Goal: Information Seeking & Learning: Learn about a topic

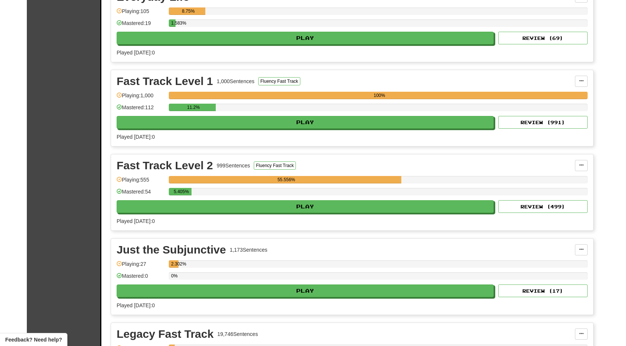
scroll to position [272, 0]
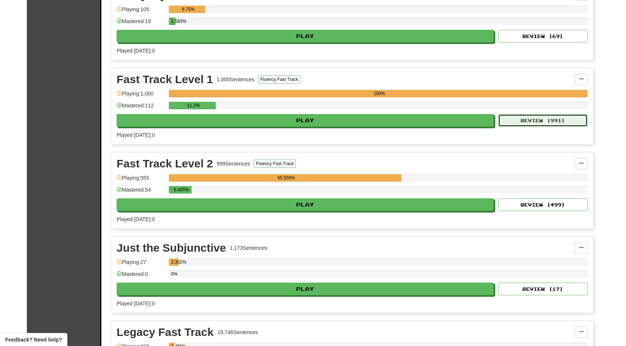
click at [516, 123] on button "Review ( 991 )" at bounding box center [542, 120] width 89 height 13
select select "**"
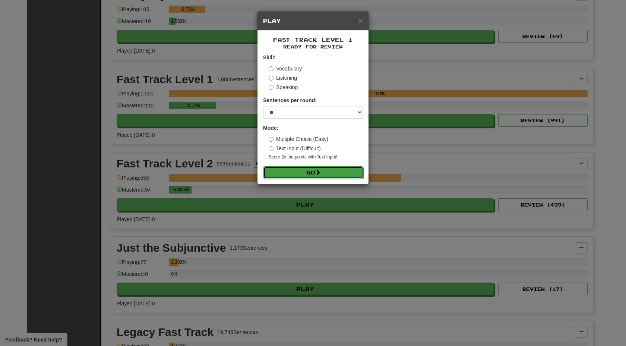
click at [312, 170] on button "Go" at bounding box center [313, 172] width 100 height 13
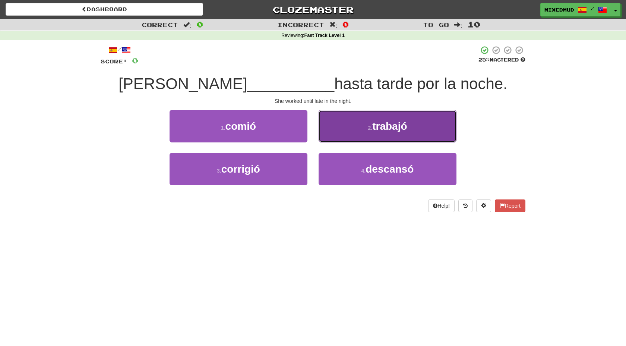
click at [349, 119] on button "2 . trabajó" at bounding box center [387, 126] width 138 height 32
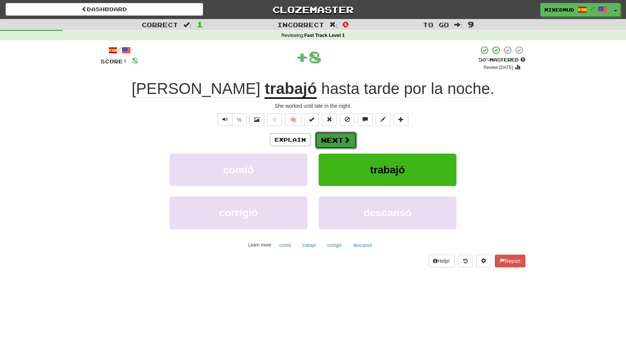
click at [340, 138] on button "Next" at bounding box center [336, 139] width 42 height 17
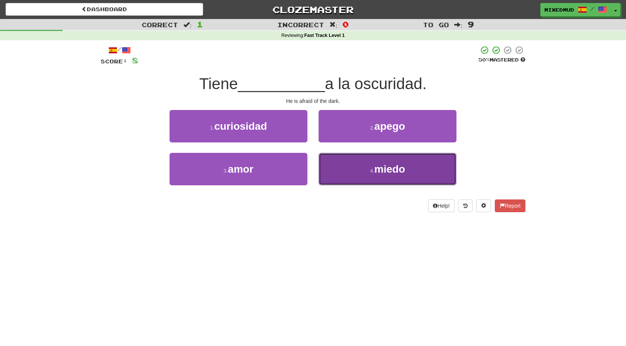
click at [355, 172] on button "4 . miedo" at bounding box center [387, 169] width 138 height 32
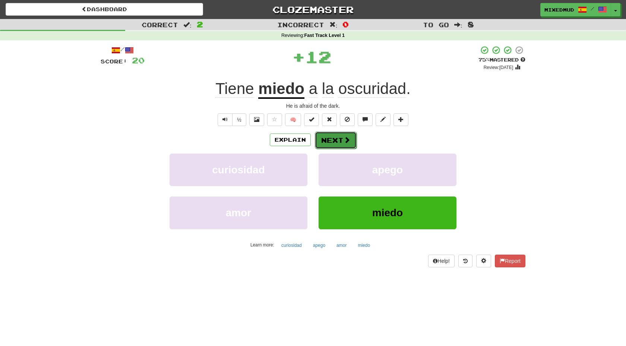
click at [328, 142] on button "Next" at bounding box center [336, 139] width 42 height 17
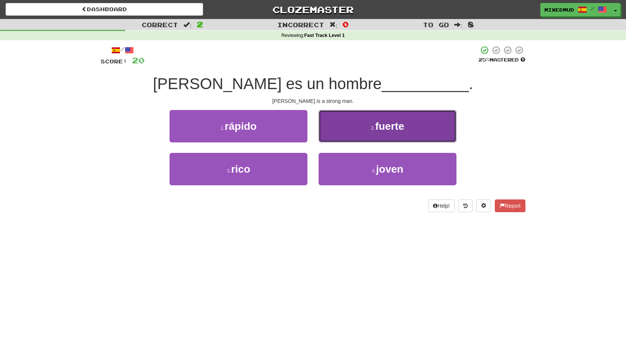
click at [336, 134] on button "2 . fuerte" at bounding box center [387, 126] width 138 height 32
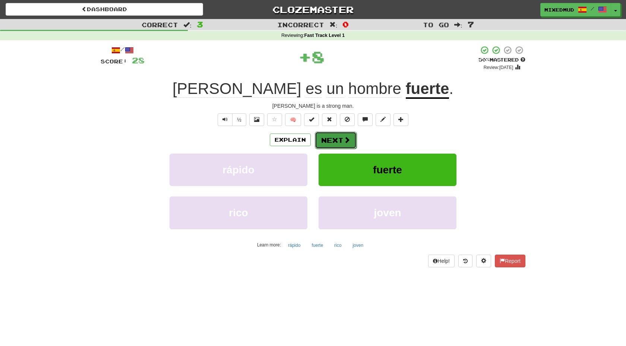
click at [335, 143] on button "Next" at bounding box center [336, 139] width 42 height 17
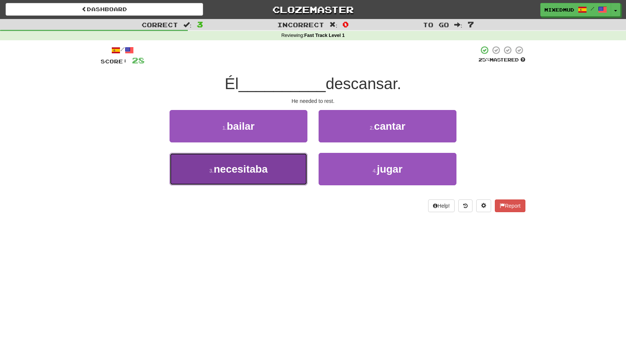
click at [282, 169] on button "3 . necesitaba" at bounding box center [238, 169] width 138 height 32
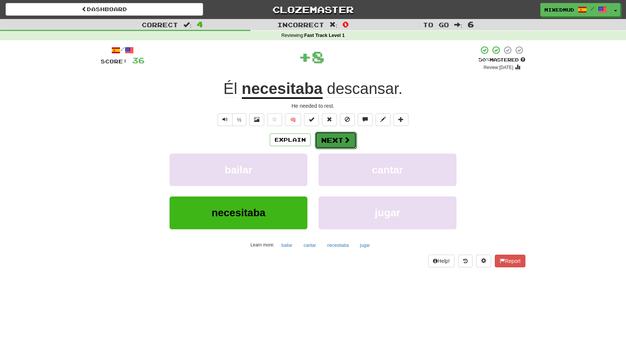
click at [334, 137] on button "Next" at bounding box center [336, 139] width 42 height 17
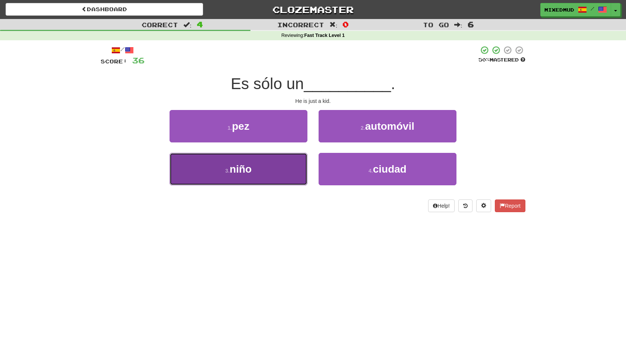
click at [271, 177] on button "3 . niño" at bounding box center [238, 169] width 138 height 32
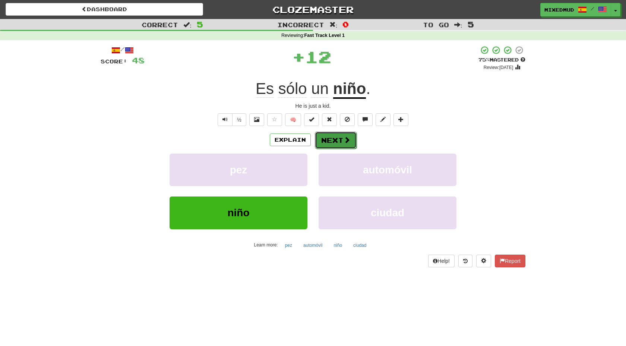
click at [341, 137] on button "Next" at bounding box center [336, 139] width 42 height 17
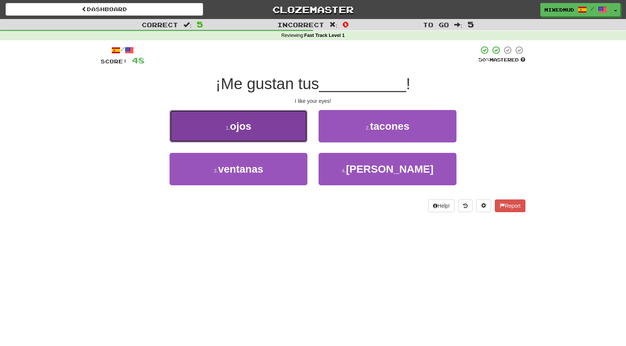
click at [274, 131] on button "1 . ojos" at bounding box center [238, 126] width 138 height 32
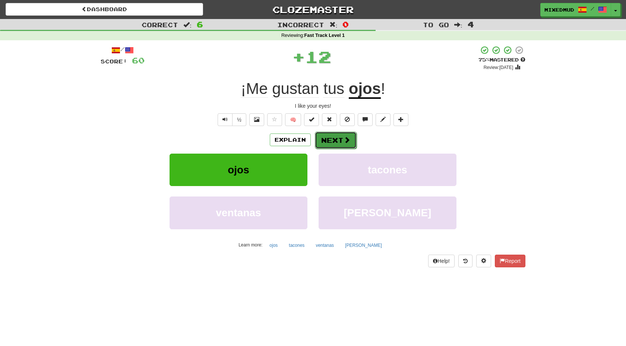
click at [334, 138] on button "Next" at bounding box center [336, 139] width 42 height 17
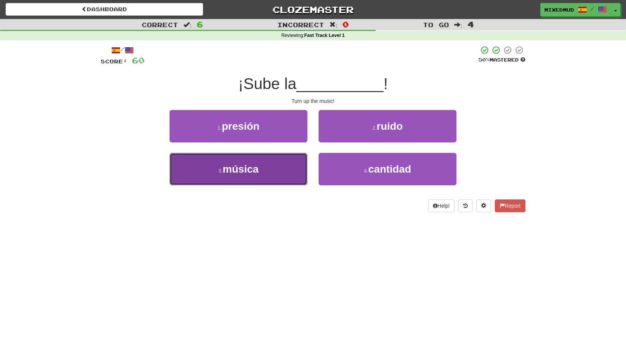
click at [289, 159] on button "3 . música" at bounding box center [238, 169] width 138 height 32
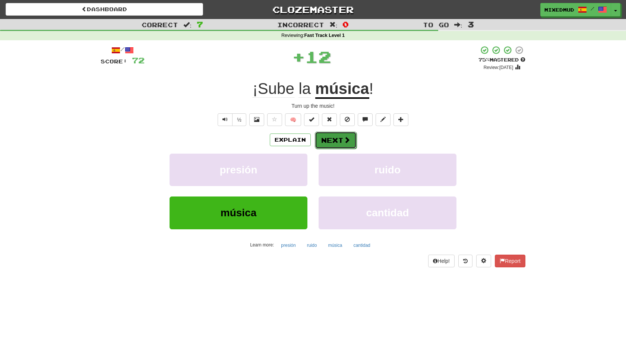
click at [326, 143] on button "Next" at bounding box center [336, 139] width 42 height 17
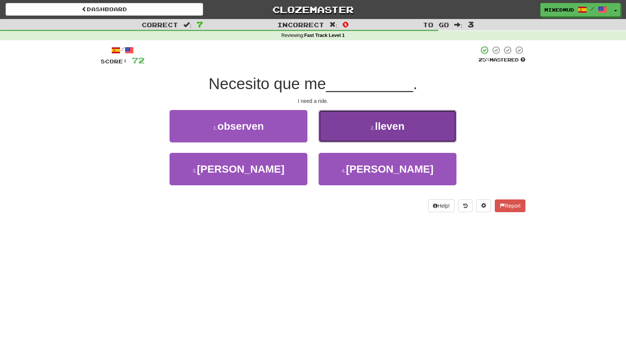
click at [347, 117] on button "2 . lleven" at bounding box center [387, 126] width 138 height 32
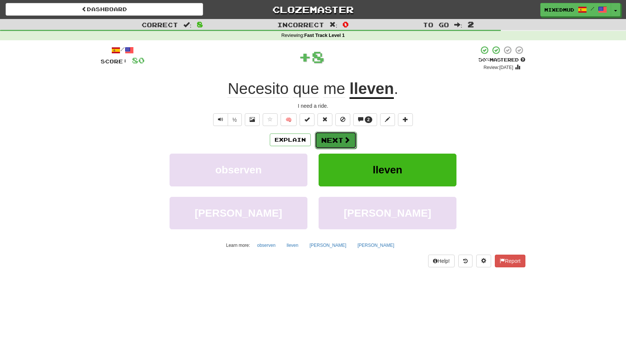
click at [330, 140] on button "Next" at bounding box center [336, 139] width 42 height 17
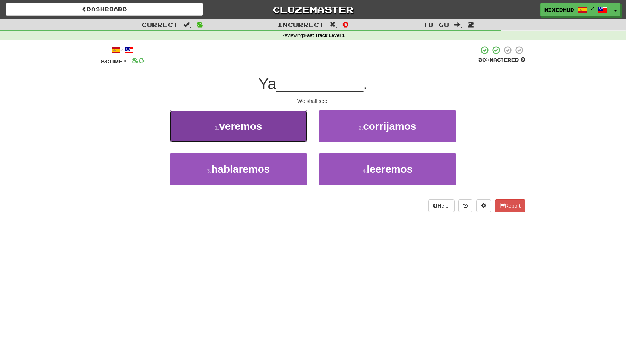
click at [299, 130] on button "1 . veremos" at bounding box center [238, 126] width 138 height 32
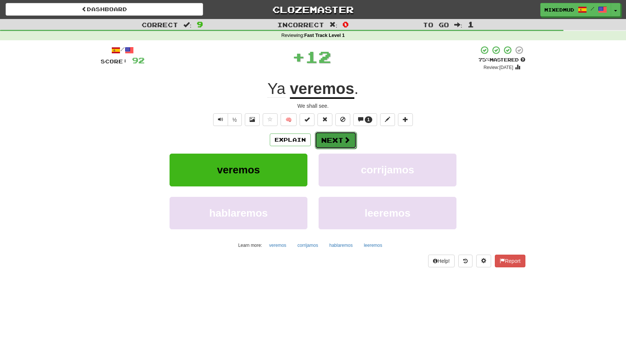
click at [333, 138] on button "Next" at bounding box center [336, 139] width 42 height 17
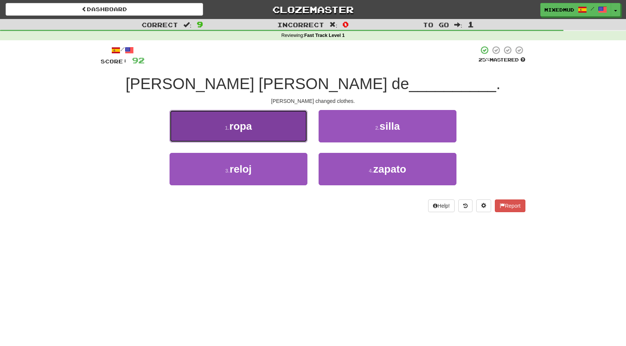
click at [272, 123] on button "1 . ropa" at bounding box center [238, 126] width 138 height 32
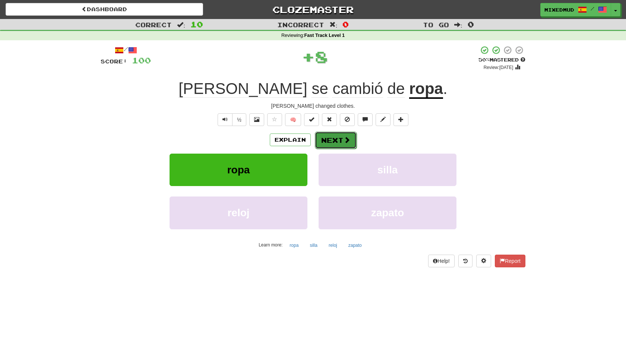
click at [343, 138] on span at bounding box center [346, 139] width 7 height 7
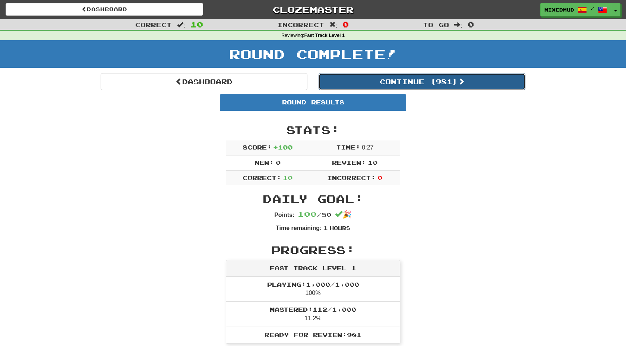
click at [431, 84] on button "Continue ( 981 )" at bounding box center [421, 81] width 207 height 17
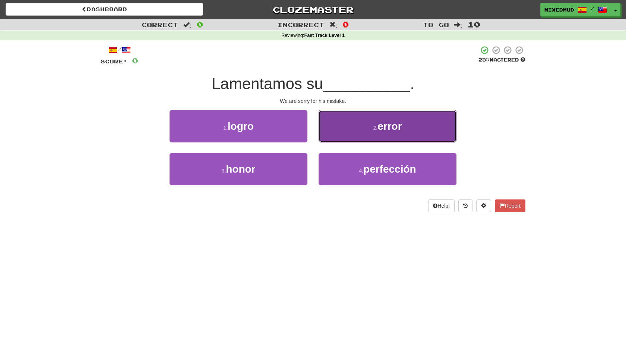
click at [380, 134] on button "2 . error" at bounding box center [387, 126] width 138 height 32
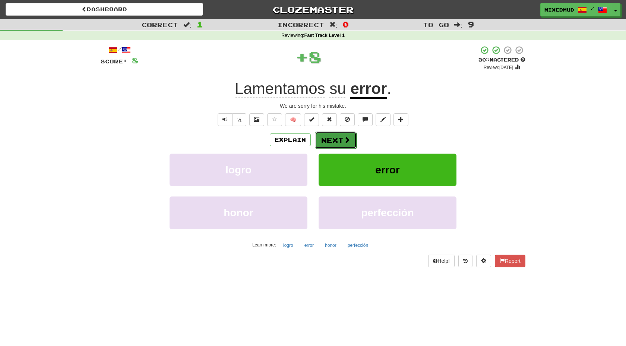
click at [345, 134] on button "Next" at bounding box center [336, 139] width 42 height 17
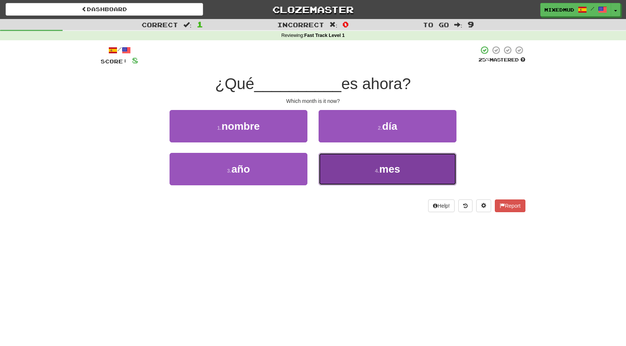
click at [337, 168] on button "4 . mes" at bounding box center [387, 169] width 138 height 32
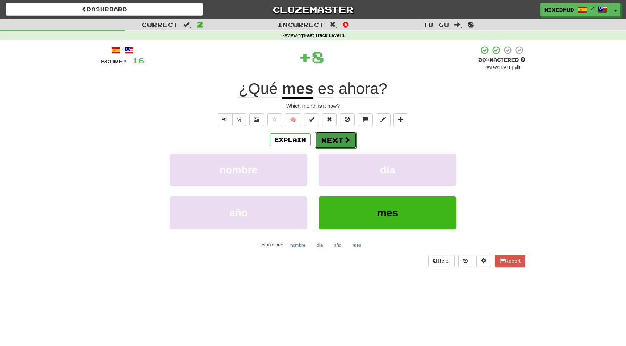
click at [336, 142] on button "Next" at bounding box center [336, 139] width 42 height 17
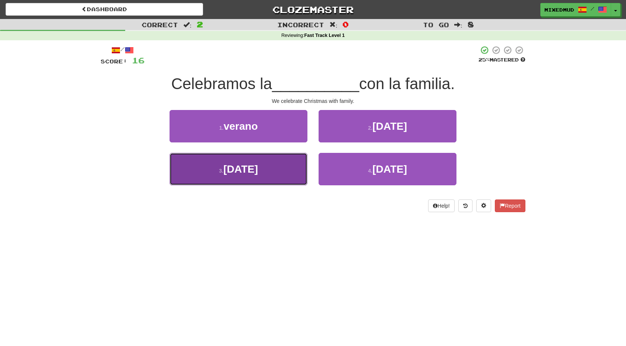
click at [290, 162] on button "3 . [DATE]" at bounding box center [238, 169] width 138 height 32
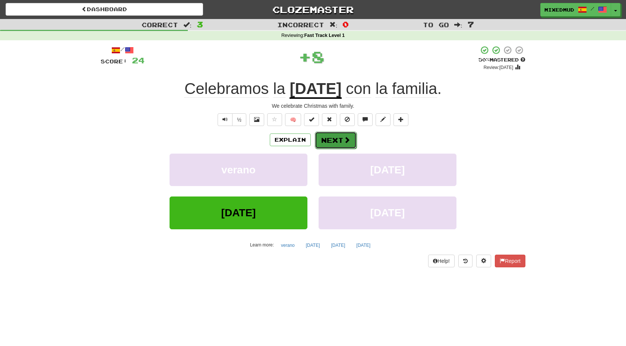
click at [331, 137] on button "Next" at bounding box center [336, 139] width 42 height 17
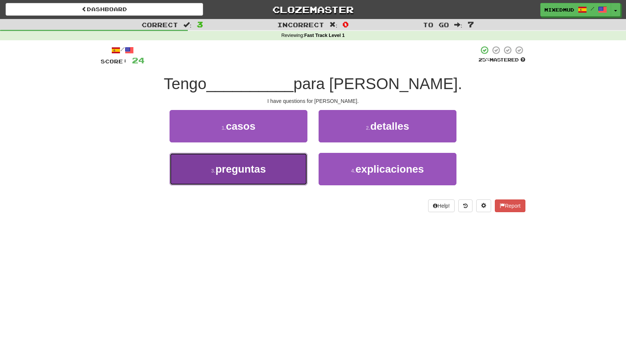
click at [279, 162] on button "3 . preguntas" at bounding box center [238, 169] width 138 height 32
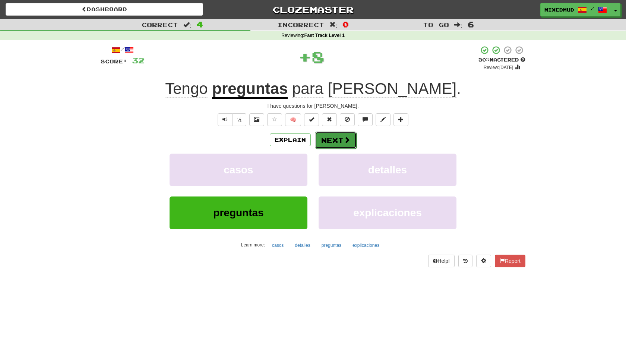
click at [329, 133] on button "Next" at bounding box center [336, 139] width 42 height 17
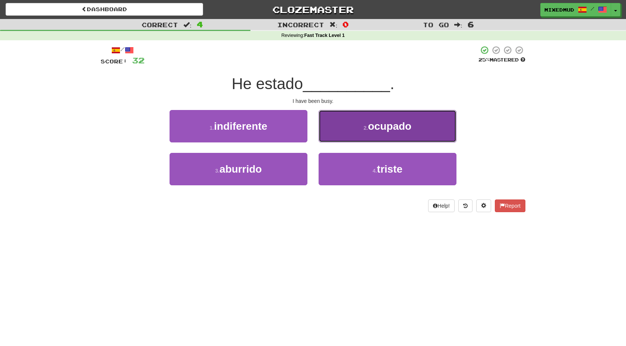
click at [338, 124] on button "2 . ocupado" at bounding box center [387, 126] width 138 height 32
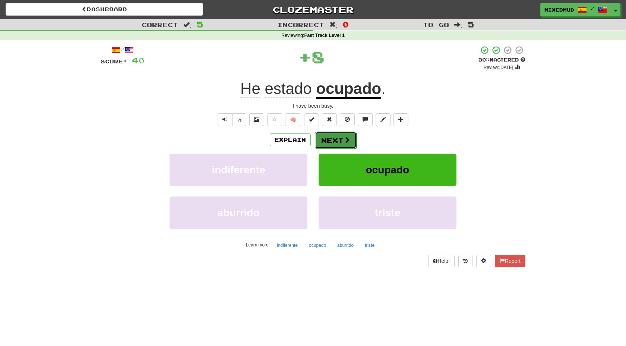
click at [335, 134] on button "Next" at bounding box center [336, 139] width 42 height 17
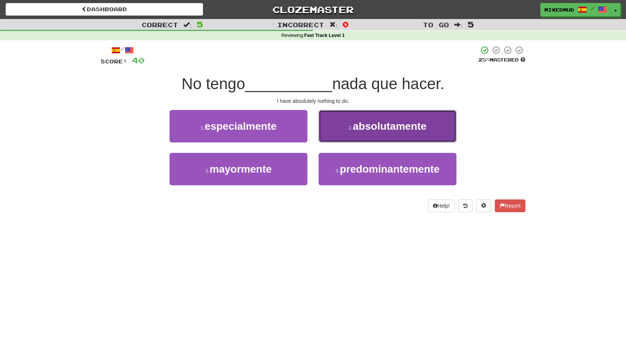
click at [353, 124] on span "absolutamente" at bounding box center [390, 126] width 74 height 12
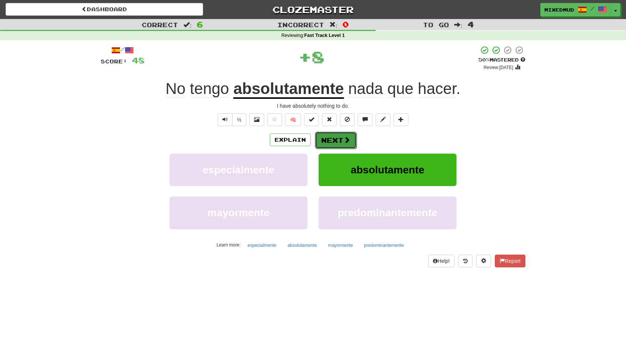
click at [340, 133] on button "Next" at bounding box center [336, 139] width 42 height 17
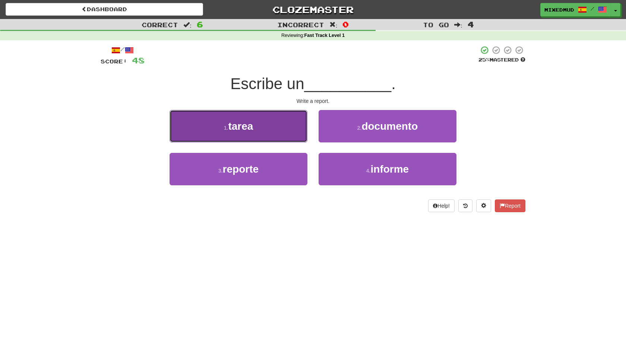
click at [281, 126] on button "1 . tarea" at bounding box center [238, 126] width 138 height 32
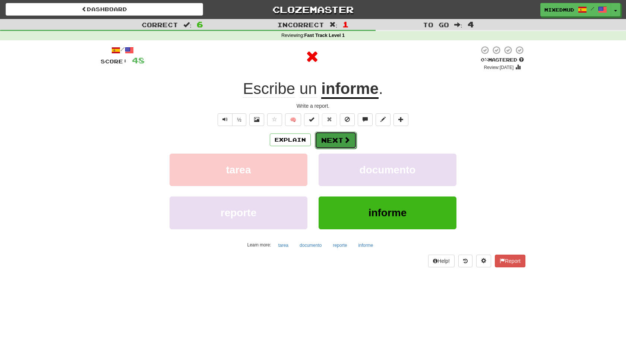
click at [339, 142] on button "Next" at bounding box center [336, 139] width 42 height 17
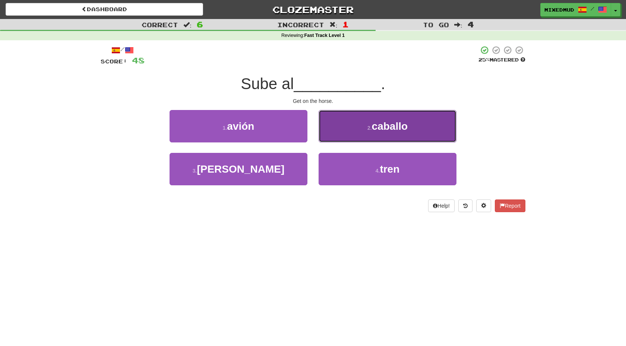
click at [355, 117] on button "2 . caballo" at bounding box center [387, 126] width 138 height 32
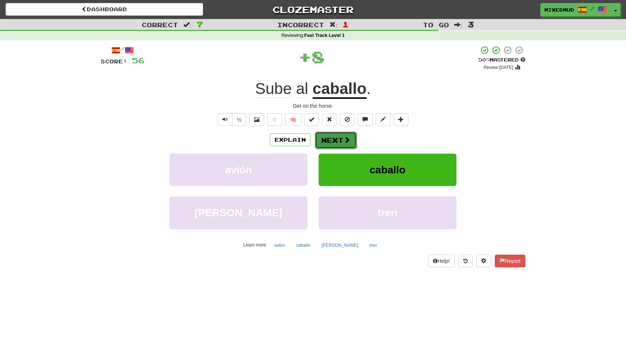
click at [336, 148] on button "Next" at bounding box center [336, 139] width 42 height 17
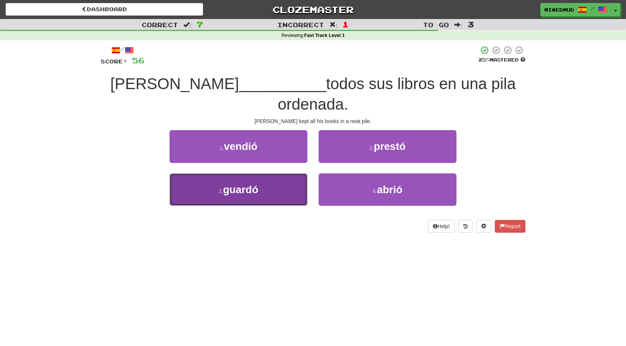
click at [292, 173] on button "3 . guardó" at bounding box center [238, 189] width 138 height 32
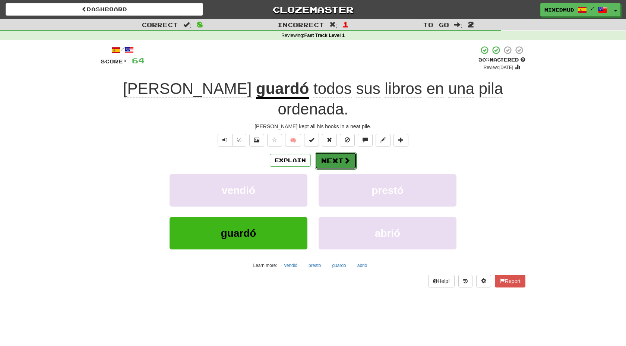
click at [339, 152] on button "Next" at bounding box center [336, 160] width 42 height 17
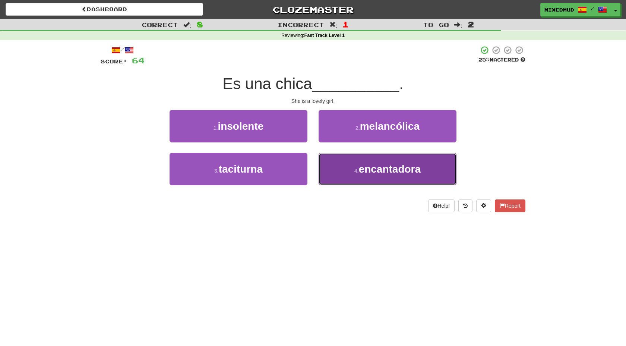
click at [333, 158] on button "4 . encantadora" at bounding box center [387, 169] width 138 height 32
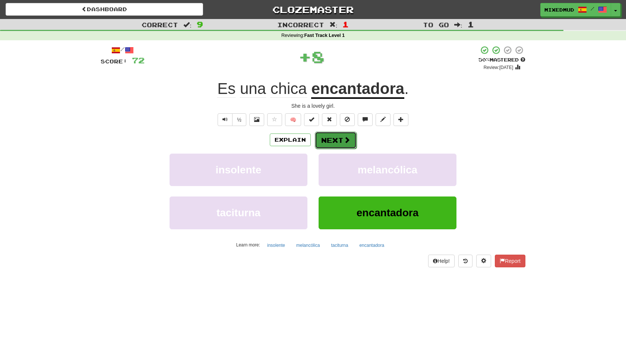
click at [340, 142] on button "Next" at bounding box center [336, 139] width 42 height 17
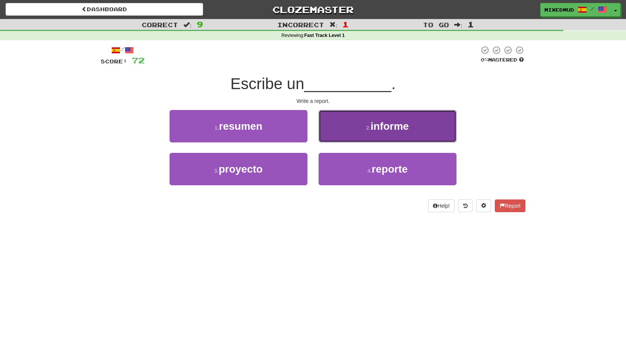
click at [349, 126] on button "2 . informe" at bounding box center [387, 126] width 138 height 32
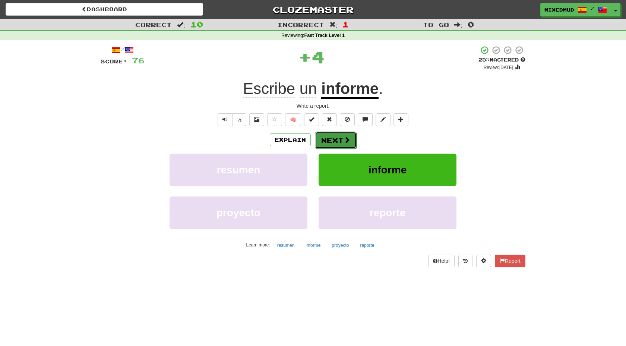
click at [344, 139] on span at bounding box center [346, 139] width 7 height 7
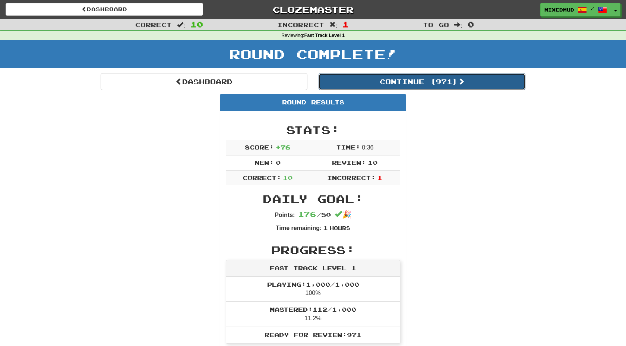
click at [418, 86] on button "Continue ( 971 )" at bounding box center [421, 81] width 207 height 17
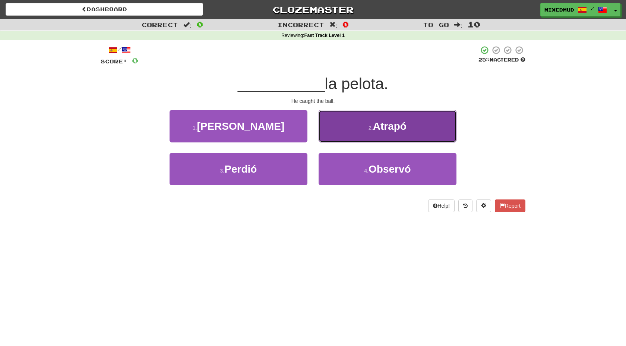
click at [392, 133] on button "2 . Atrapó" at bounding box center [387, 126] width 138 height 32
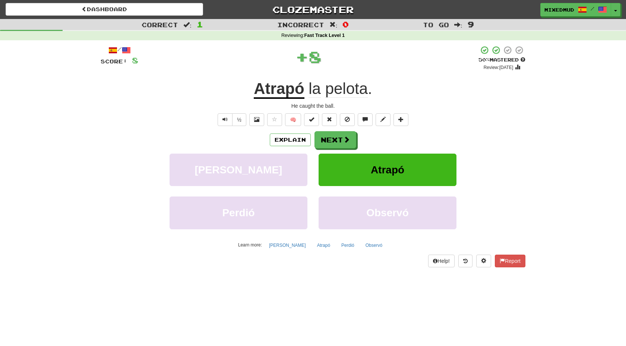
click at [355, 139] on div "Explain Next" at bounding box center [313, 139] width 425 height 17
click at [334, 136] on button "Next" at bounding box center [336, 139] width 42 height 17
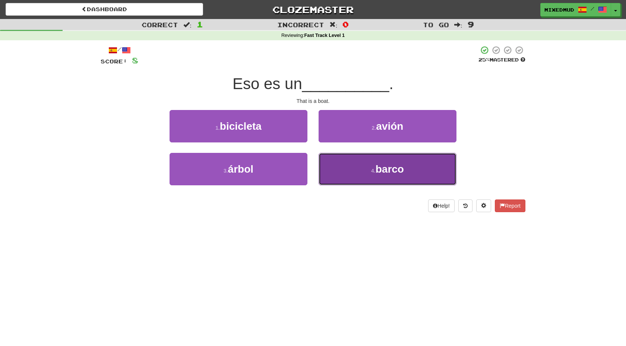
click at [356, 161] on button "4 . barco" at bounding box center [387, 169] width 138 height 32
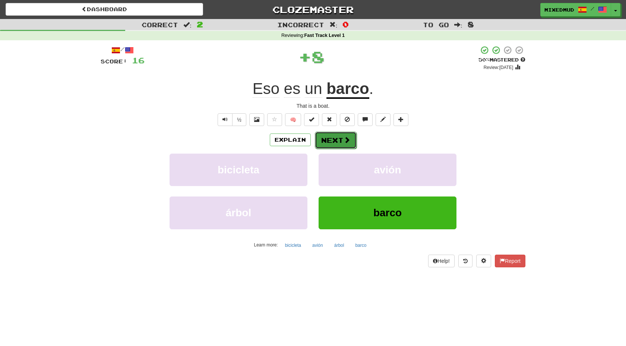
click at [341, 137] on button "Next" at bounding box center [336, 139] width 42 height 17
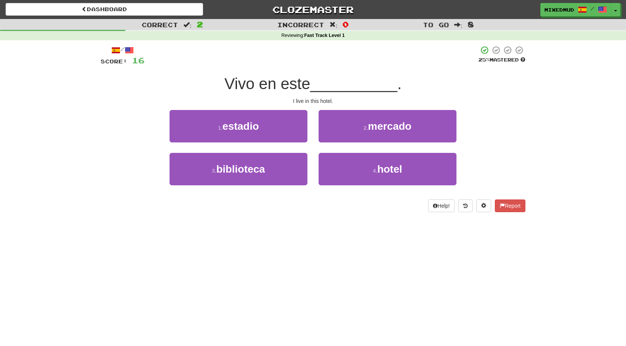
click at [346, 147] on div "2 . [PERSON_NAME]" at bounding box center [387, 131] width 149 height 43
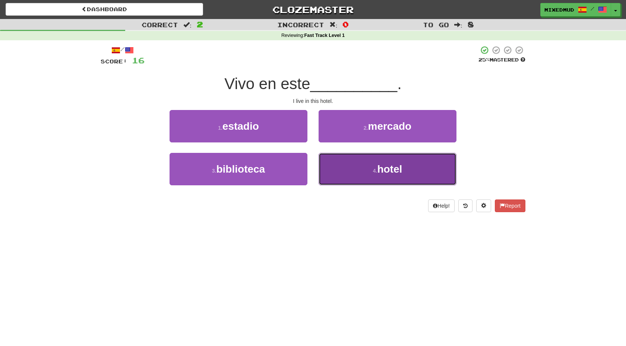
click at [356, 163] on button "4 . hotel" at bounding box center [387, 169] width 138 height 32
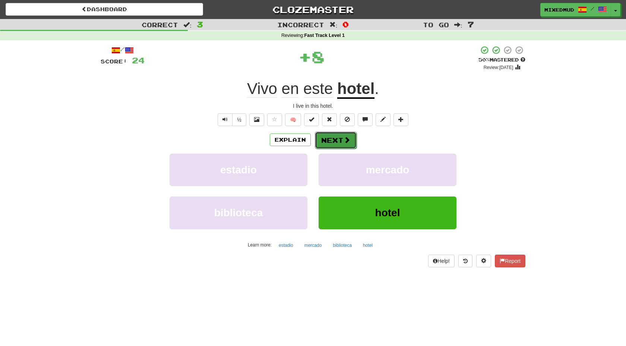
click at [333, 137] on button "Next" at bounding box center [336, 139] width 42 height 17
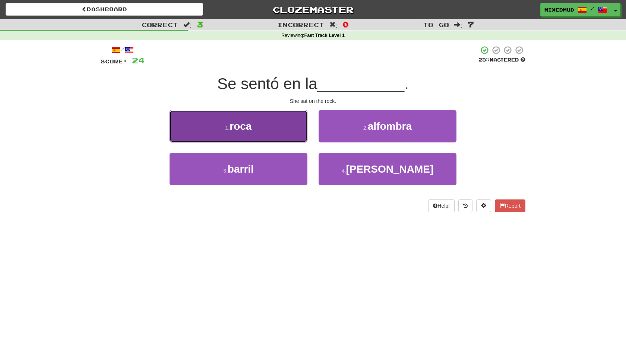
click at [288, 133] on button "1 . roca" at bounding box center [238, 126] width 138 height 32
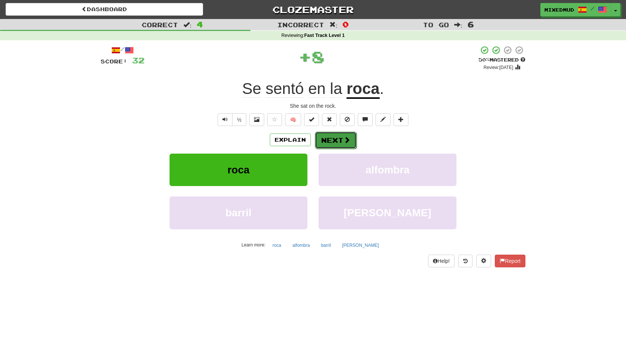
click at [334, 141] on button "Next" at bounding box center [336, 139] width 42 height 17
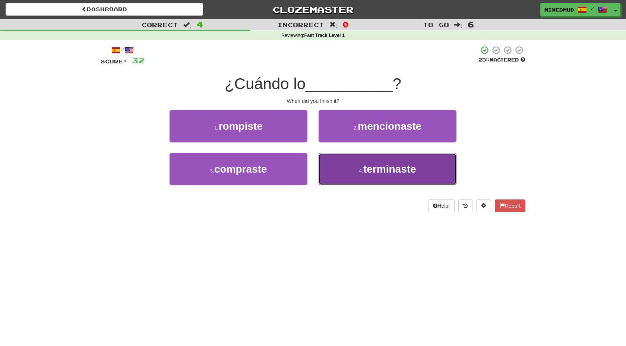
click at [346, 163] on button "4 . terminaste" at bounding box center [387, 169] width 138 height 32
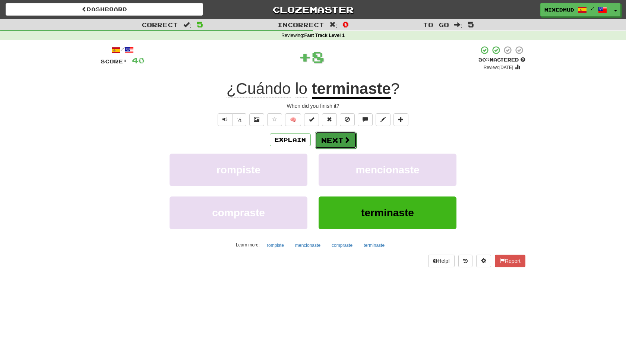
click at [344, 142] on span at bounding box center [346, 139] width 7 height 7
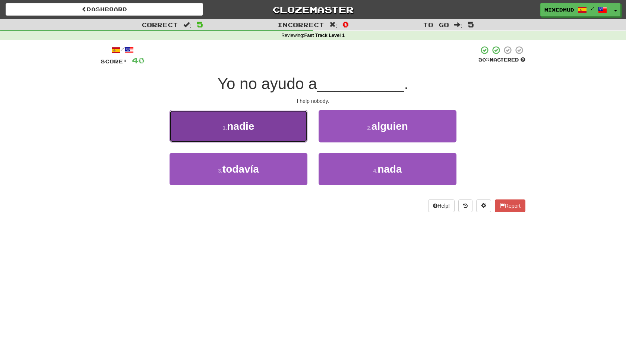
click at [306, 127] on button "1 . nadie" at bounding box center [238, 126] width 138 height 32
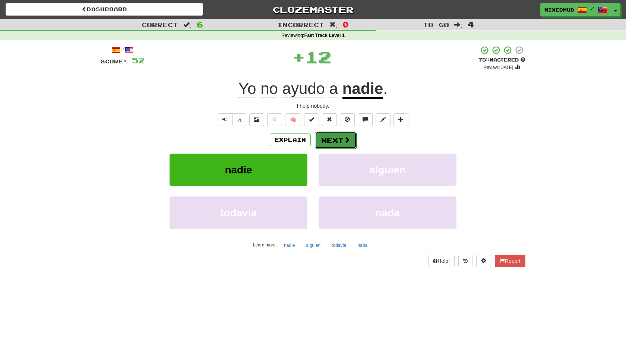
click at [343, 137] on span at bounding box center [346, 139] width 7 height 7
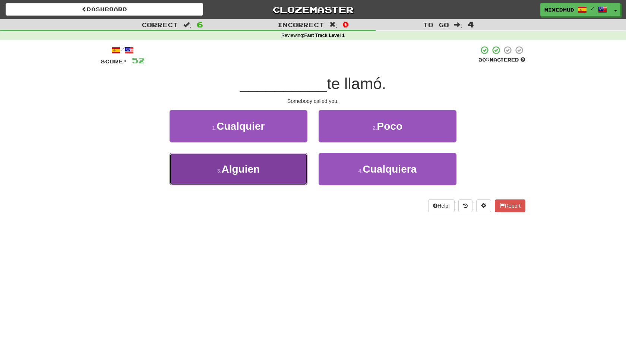
click at [275, 169] on button "3 . [GEOGRAPHIC_DATA]" at bounding box center [238, 169] width 138 height 32
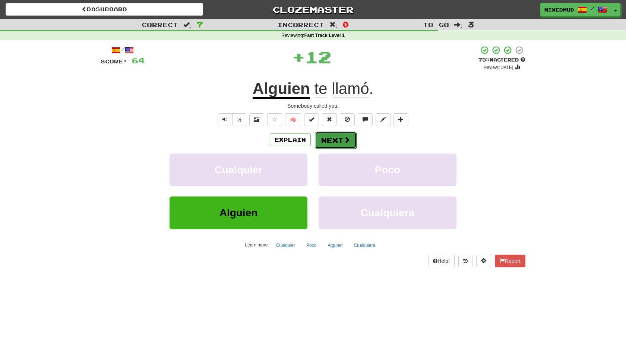
click at [328, 142] on button "Next" at bounding box center [336, 139] width 42 height 17
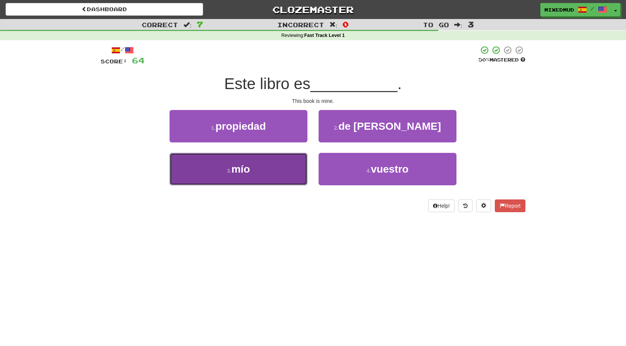
click at [288, 168] on button "3 . mío" at bounding box center [238, 169] width 138 height 32
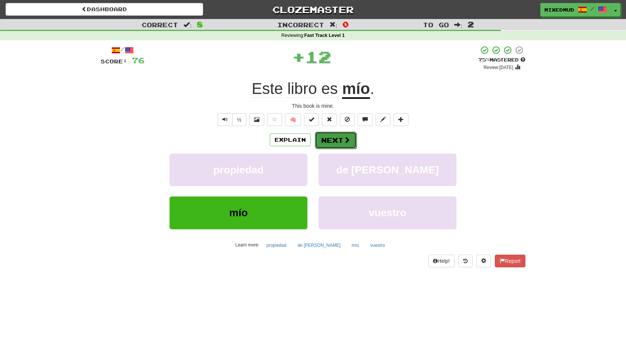
click at [351, 140] on button "Next" at bounding box center [336, 139] width 42 height 17
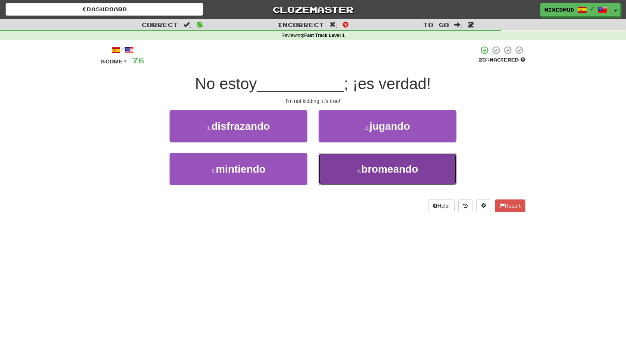
click at [379, 166] on span "bromeando" at bounding box center [389, 169] width 57 height 12
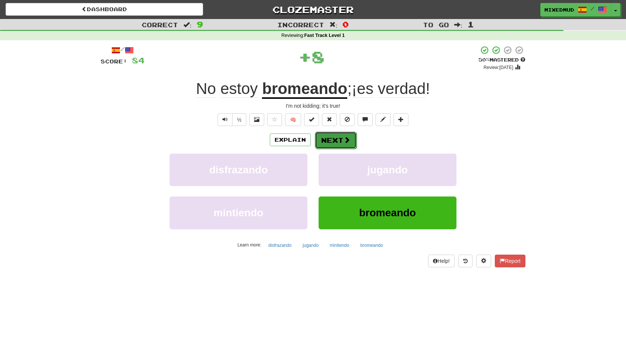
click at [332, 140] on button "Next" at bounding box center [336, 139] width 42 height 17
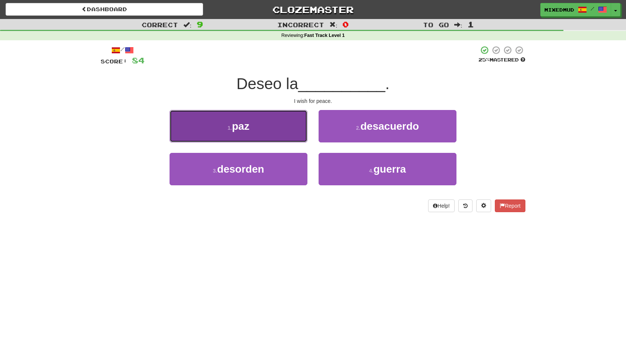
click at [286, 127] on button "1 . paz" at bounding box center [238, 126] width 138 height 32
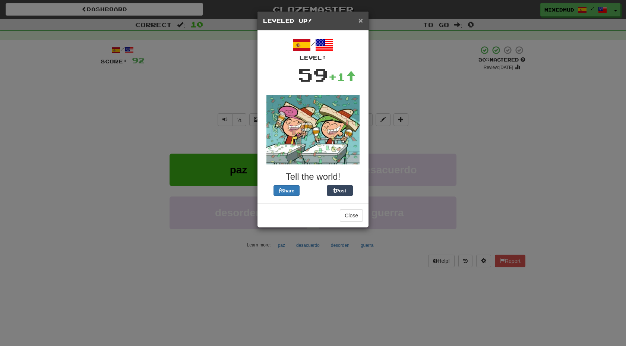
click at [362, 19] on span "×" at bounding box center [360, 20] width 4 height 9
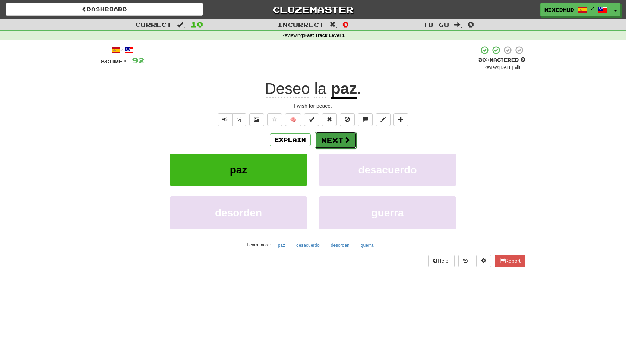
click at [353, 146] on button "Next" at bounding box center [336, 139] width 42 height 17
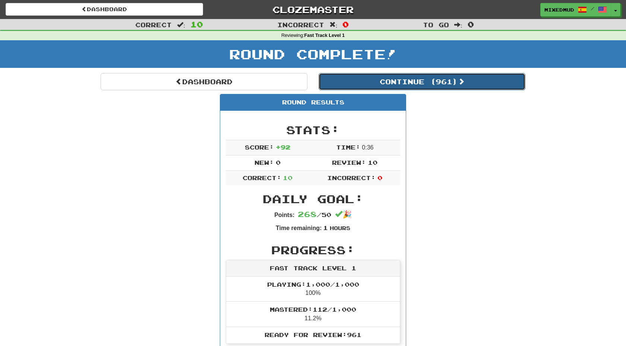
click at [430, 85] on button "Continue ( 961 )" at bounding box center [421, 81] width 207 height 17
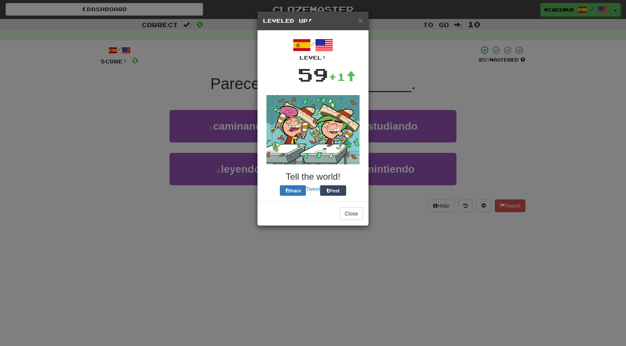
click at [363, 22] on div "× Leveled Up!" at bounding box center [312, 21] width 111 height 19
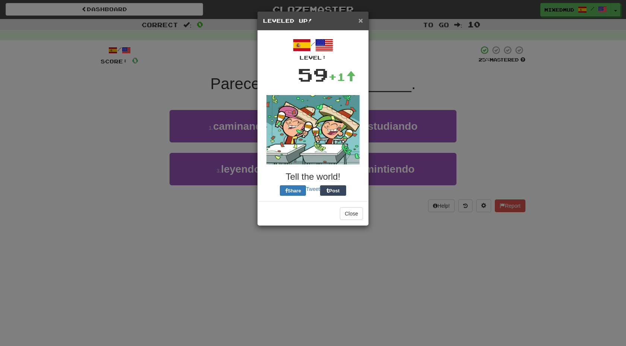
click at [359, 21] on span "×" at bounding box center [360, 20] width 4 height 9
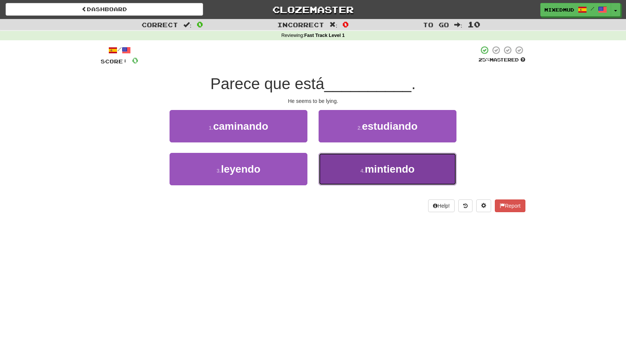
click at [340, 173] on button "4 . mintiendo" at bounding box center [387, 169] width 138 height 32
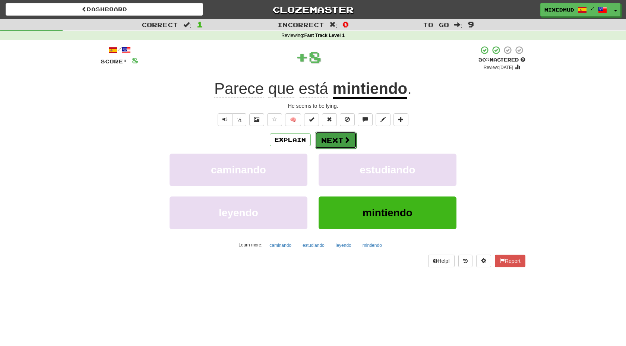
click at [338, 144] on button "Next" at bounding box center [336, 139] width 42 height 17
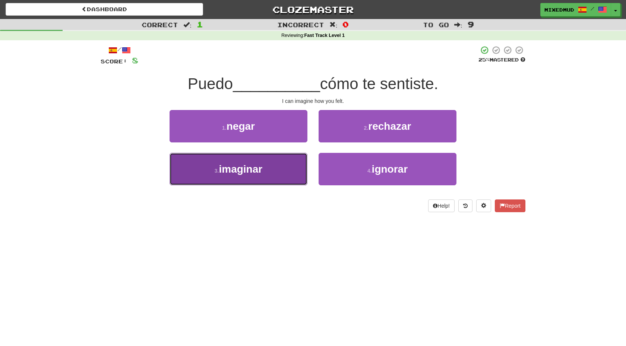
click at [276, 178] on button "3 . imaginar" at bounding box center [238, 169] width 138 height 32
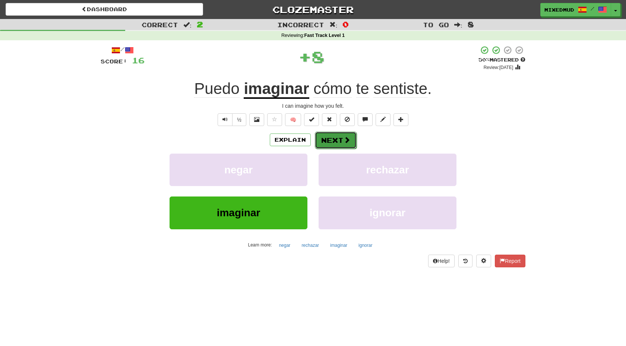
click at [334, 138] on button "Next" at bounding box center [336, 139] width 42 height 17
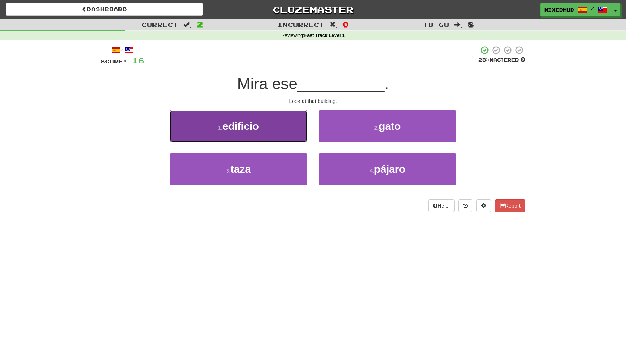
click at [280, 133] on button "1 . edificio" at bounding box center [238, 126] width 138 height 32
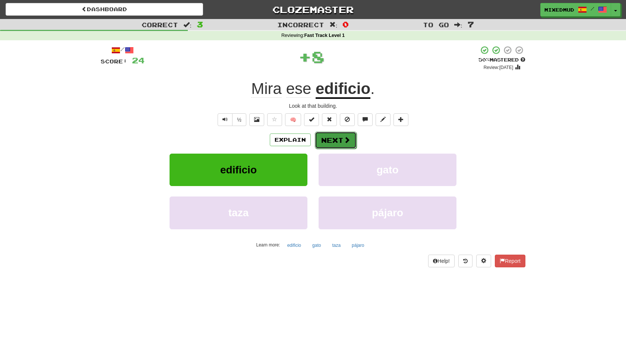
click at [319, 132] on button "Next" at bounding box center [336, 139] width 42 height 17
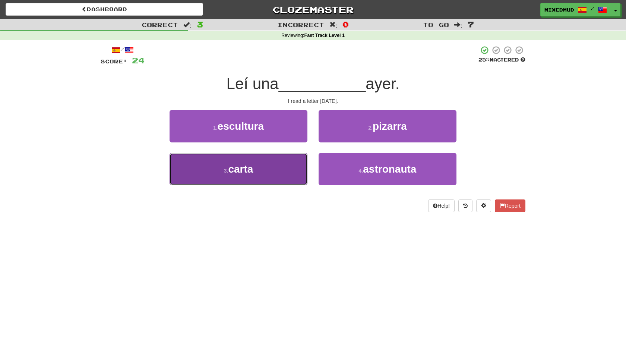
click at [279, 177] on button "3 . carta" at bounding box center [238, 169] width 138 height 32
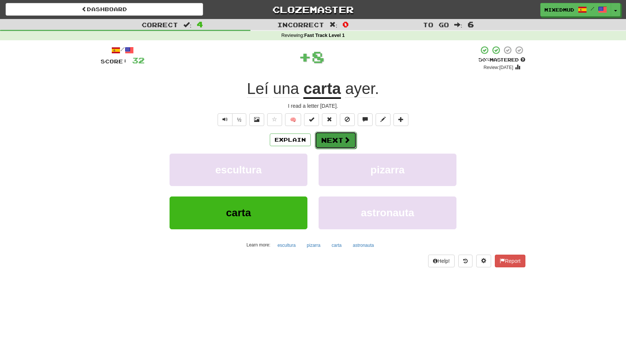
click at [321, 137] on button "Next" at bounding box center [336, 139] width 42 height 17
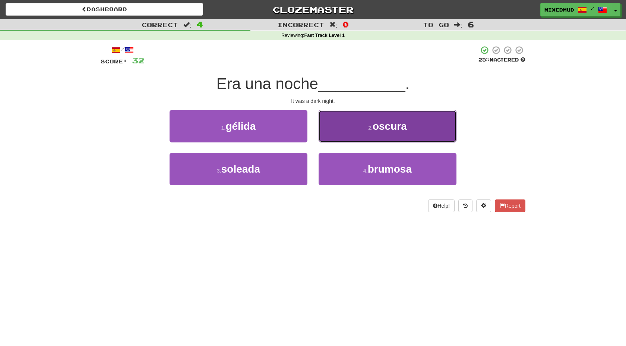
click at [357, 121] on button "2 . oscura" at bounding box center [387, 126] width 138 height 32
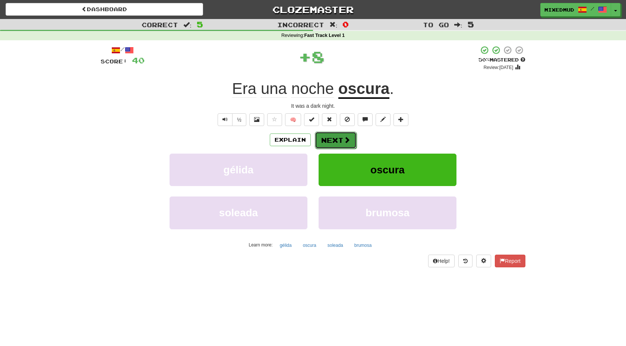
click at [337, 136] on button "Next" at bounding box center [336, 139] width 42 height 17
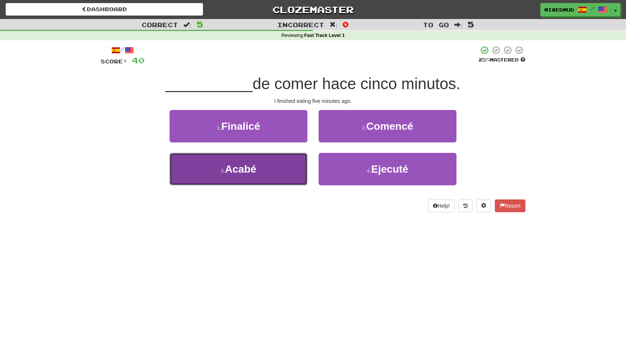
click at [270, 174] on button "3 . [GEOGRAPHIC_DATA]" at bounding box center [238, 169] width 138 height 32
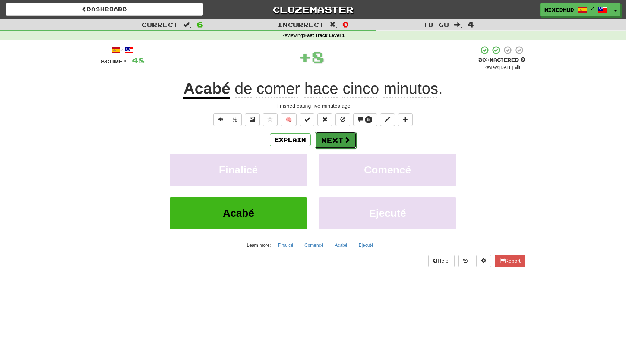
click at [320, 133] on button "Next" at bounding box center [336, 139] width 42 height 17
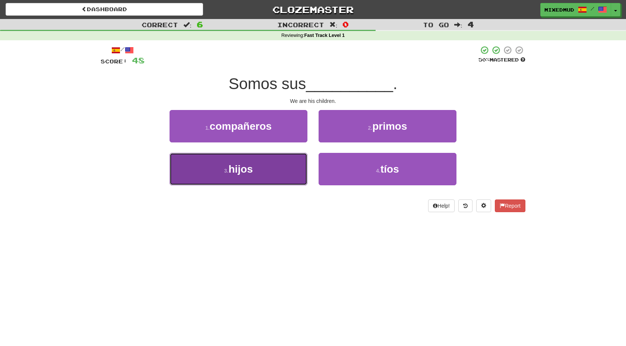
click at [280, 169] on button "3 . hijos" at bounding box center [238, 169] width 138 height 32
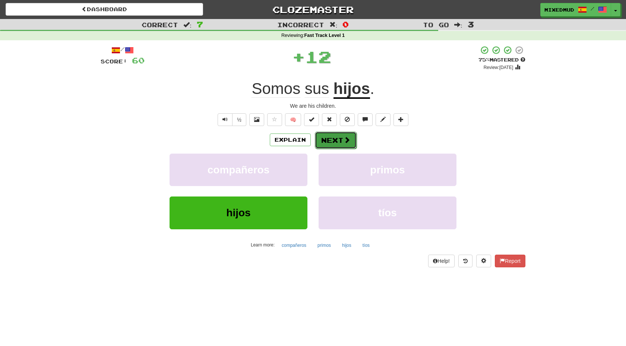
click at [334, 138] on button "Next" at bounding box center [336, 139] width 42 height 17
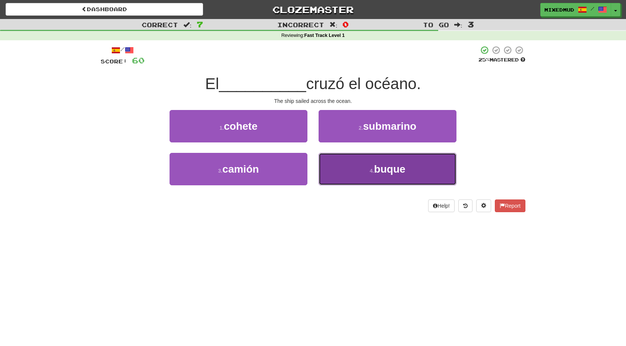
click at [346, 166] on button "4 . buque" at bounding box center [387, 169] width 138 height 32
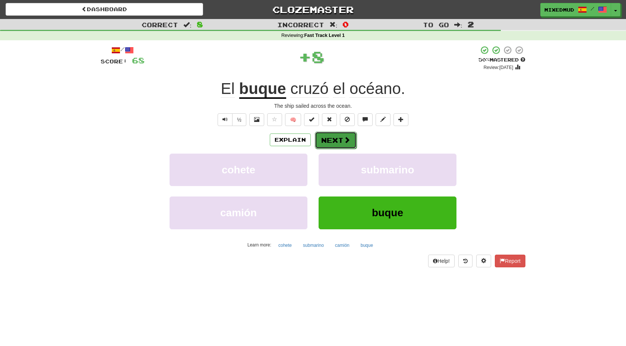
click at [346, 140] on span at bounding box center [346, 139] width 7 height 7
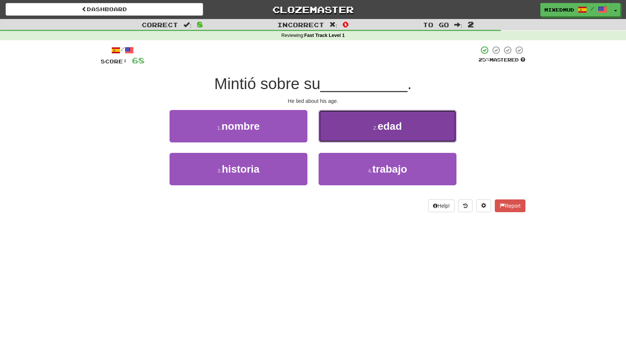
click at [351, 129] on button "2 . edad" at bounding box center [387, 126] width 138 height 32
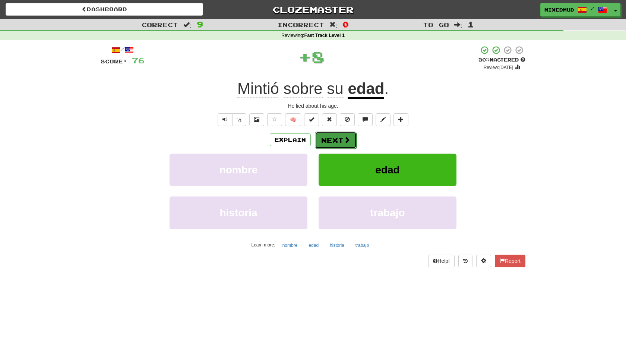
click at [345, 133] on button "Next" at bounding box center [336, 139] width 42 height 17
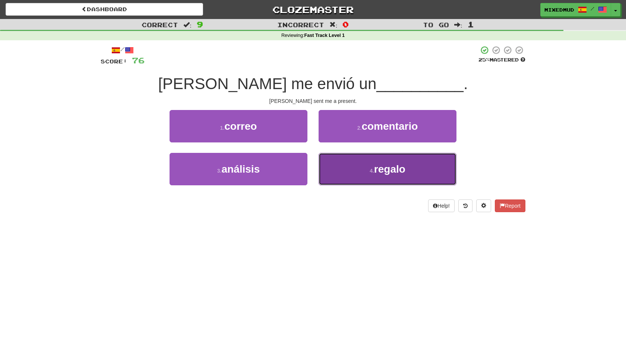
click at [340, 164] on button "4 . regalo" at bounding box center [387, 169] width 138 height 32
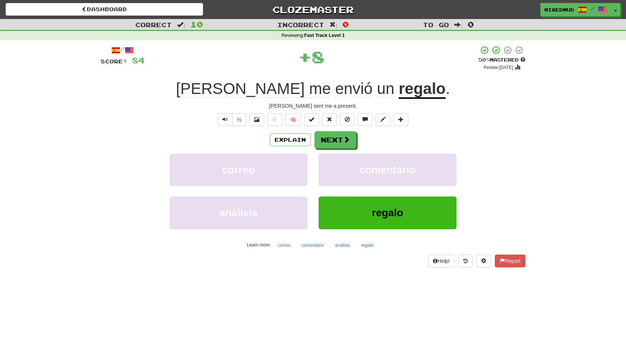
click at [349, 129] on div "/ Score: 84 + 8 50 % Mastered Review: [DATE] [PERSON_NAME] me envió un regalo .…" at bounding box center [313, 155] width 425 height 221
click at [346, 136] on button "Next" at bounding box center [336, 139] width 42 height 17
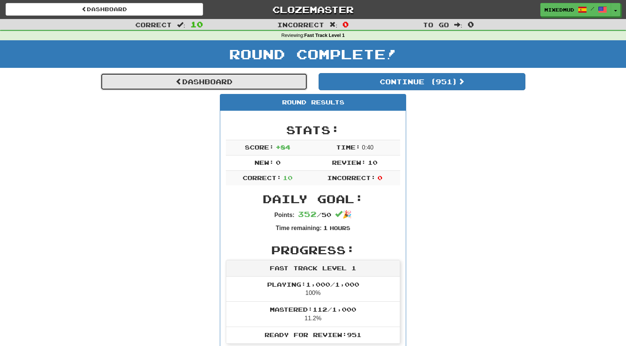
click at [238, 86] on link "Dashboard" at bounding box center [204, 81] width 207 height 17
